Goal: Information Seeking & Learning: Learn about a topic

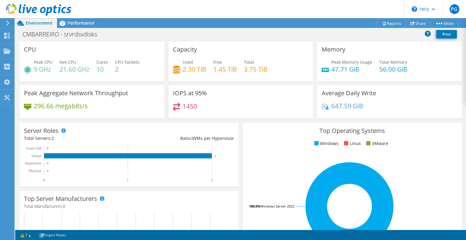
click at [39, 24] on span "Environment" at bounding box center [39, 23] width 27 height 6
click at [7, 22] on use at bounding box center [7, 22] width 3 height 5
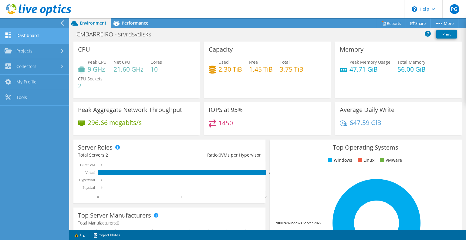
click at [38, 36] on link "Dashboard" at bounding box center [34, 35] width 69 height 15
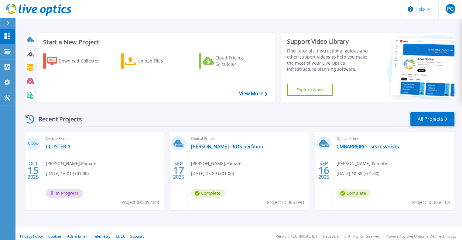
scroll to position [5, 0]
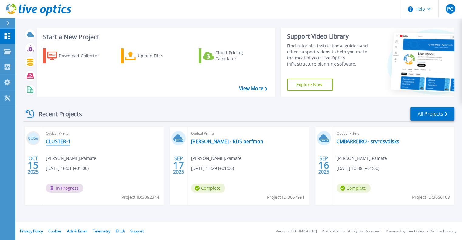
click at [52, 141] on link "CLUSTER-1" at bounding box center [58, 141] width 25 height 6
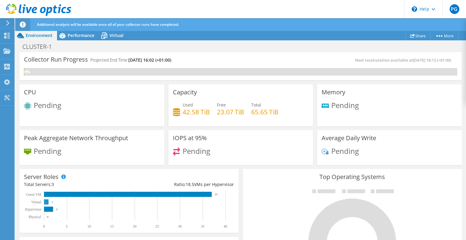
click at [47, 201] on rect at bounding box center [46, 202] width 5 height 5
click at [115, 36] on span "Virtual" at bounding box center [117, 35] width 14 height 6
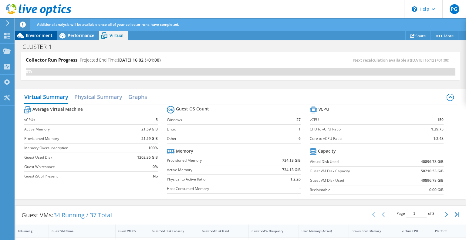
click at [44, 35] on span "Environment" at bounding box center [39, 35] width 27 height 6
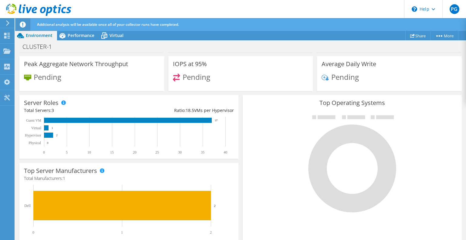
scroll to position [75, 0]
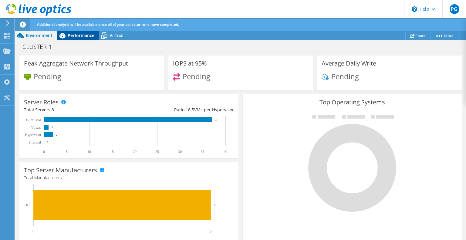
click at [81, 36] on span "Performance" at bounding box center [81, 35] width 27 height 6
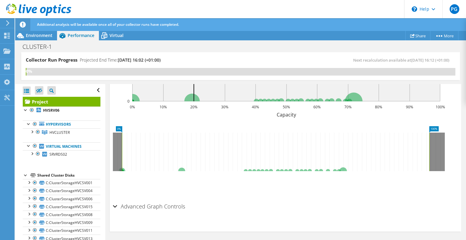
scroll to position [0, 0]
click at [27, 109] on div at bounding box center [26, 110] width 6 height 6
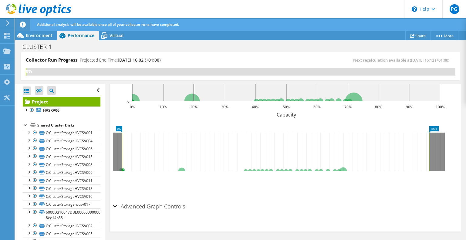
click at [26, 126] on div at bounding box center [26, 125] width 6 height 6
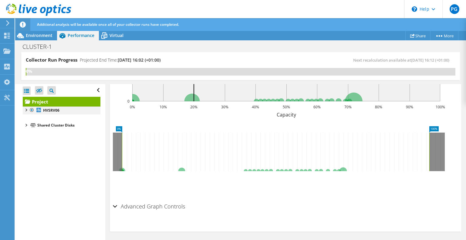
click at [26, 108] on div at bounding box center [26, 110] width 6 height 6
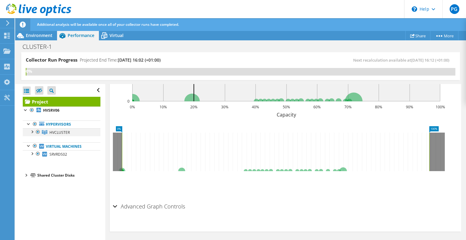
click at [34, 130] on div at bounding box center [32, 131] width 6 height 6
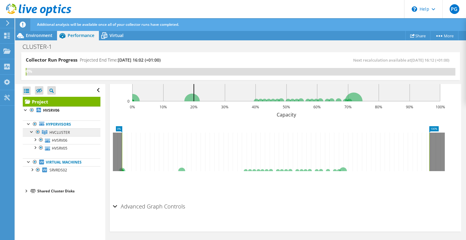
click at [61, 132] on span "HVCLUSTER" at bounding box center [59, 132] width 20 height 5
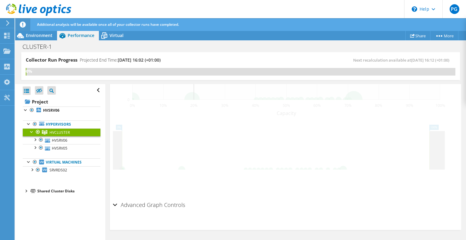
scroll to position [198, 0]
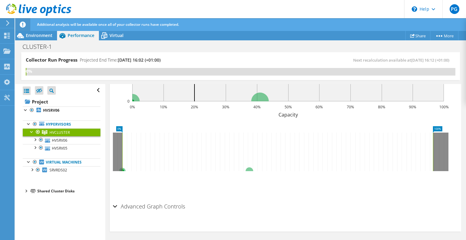
click at [27, 190] on div at bounding box center [26, 191] width 6 height 6
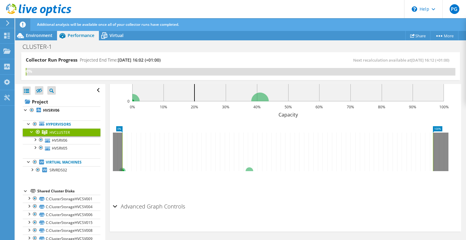
scroll to position [116, 0]
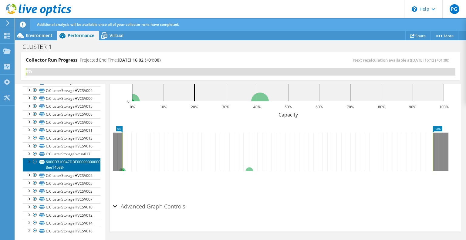
click at [48, 166] on link "6000D310047DBE000000000000000015-8ee14b88-" at bounding box center [62, 164] width 78 height 13
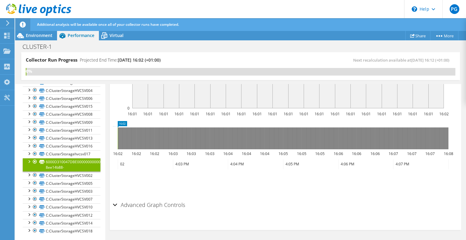
scroll to position [239, 0]
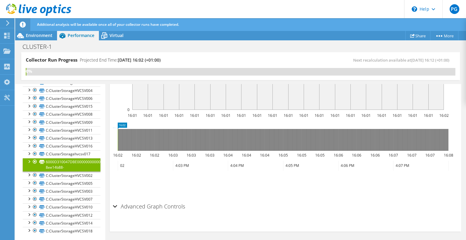
click at [29, 160] on div at bounding box center [29, 161] width 6 height 6
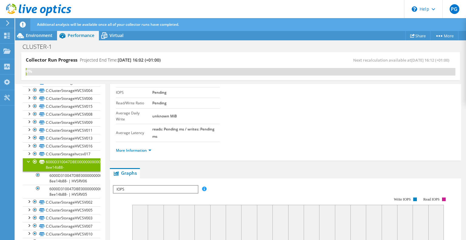
scroll to position [41, 0]
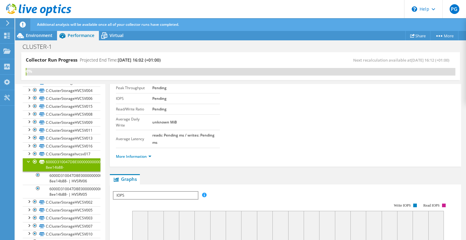
click at [28, 159] on div at bounding box center [29, 161] width 6 height 6
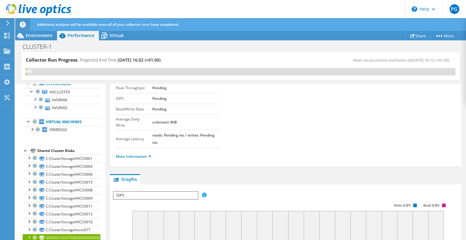
scroll to position [40, 0]
click at [53, 153] on div "Shared Cluster Disks" at bounding box center [68, 151] width 63 height 7
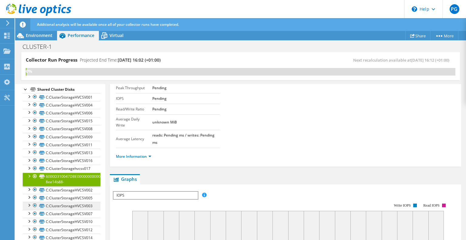
scroll to position [105, 0]
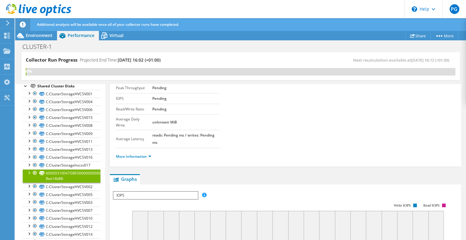
click at [29, 172] on div at bounding box center [29, 172] width 6 height 6
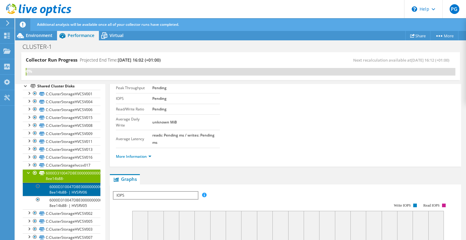
click at [82, 186] on link "6000D310047DBE000000000000000015-8ee14b88- | HVSRV06" at bounding box center [62, 189] width 78 height 13
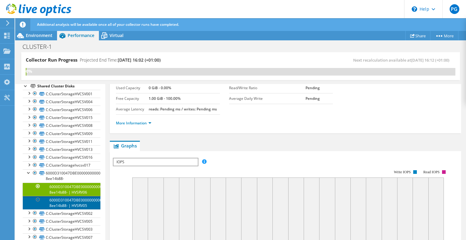
click at [75, 203] on link "6000D310047DBE000000000000000015-8ee14b88- | HVSRV05" at bounding box center [62, 202] width 78 height 13
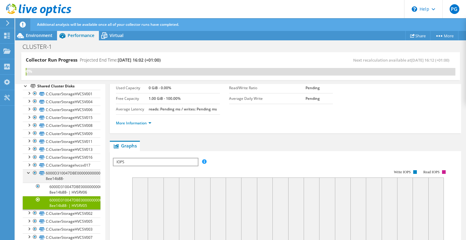
click at [29, 173] on div at bounding box center [29, 172] width 6 height 6
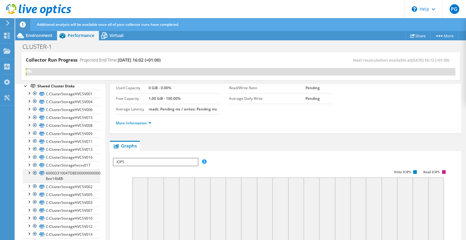
scroll to position [0, 0]
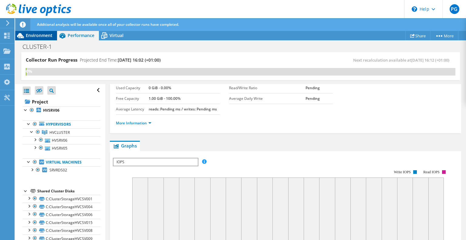
click at [36, 38] on span "Environment" at bounding box center [39, 35] width 27 height 6
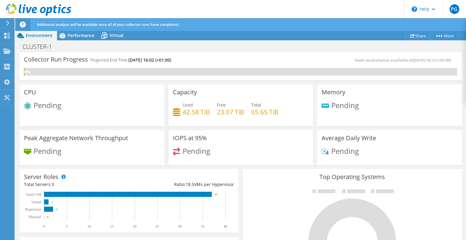
scroll to position [170, 0]
click at [30, 37] on span "Environment" at bounding box center [39, 35] width 27 height 6
click at [82, 36] on span "Performance" at bounding box center [81, 35] width 27 height 6
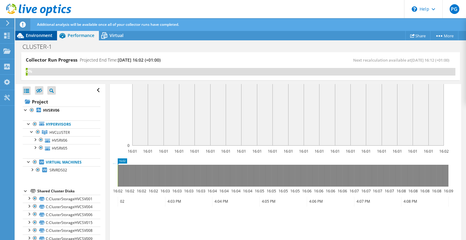
click at [29, 37] on span "Environment" at bounding box center [39, 35] width 27 height 6
